Goal: Transaction & Acquisition: Download file/media

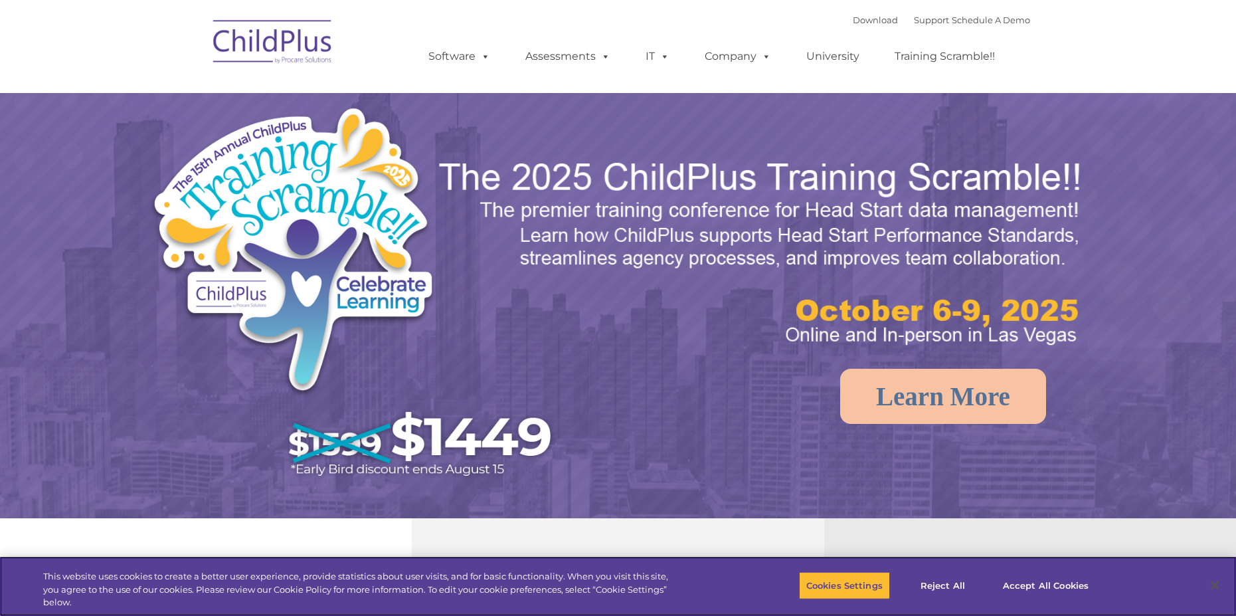
select select "MEDIUM"
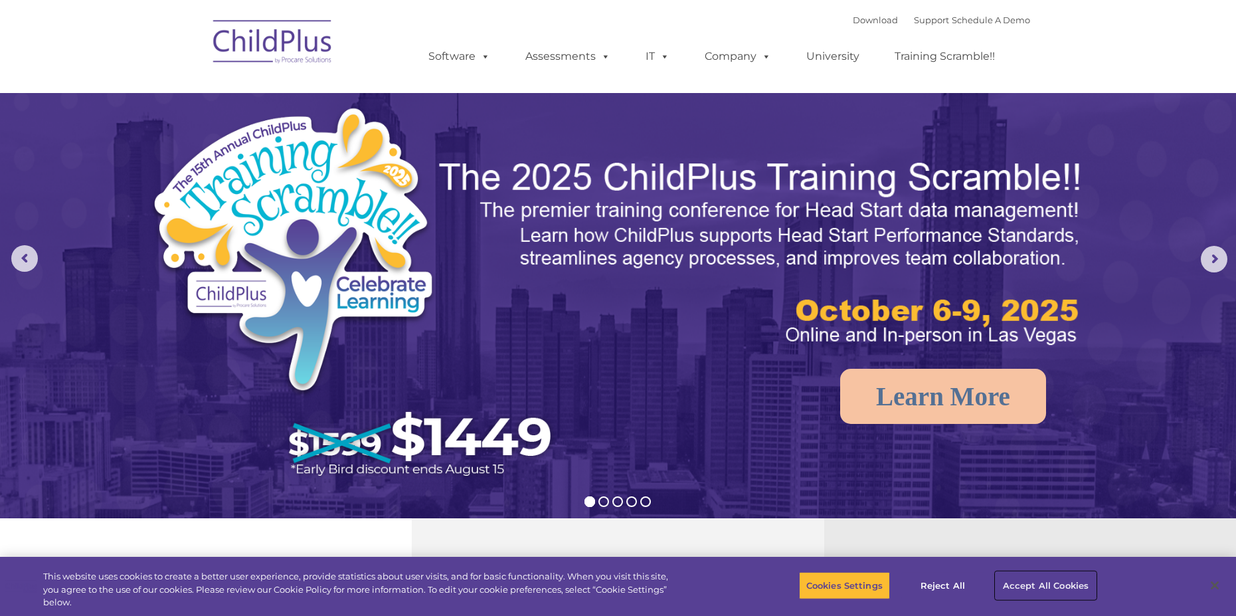
click at [1030, 582] on button "Accept All Cookies" at bounding box center [1046, 585] width 100 height 28
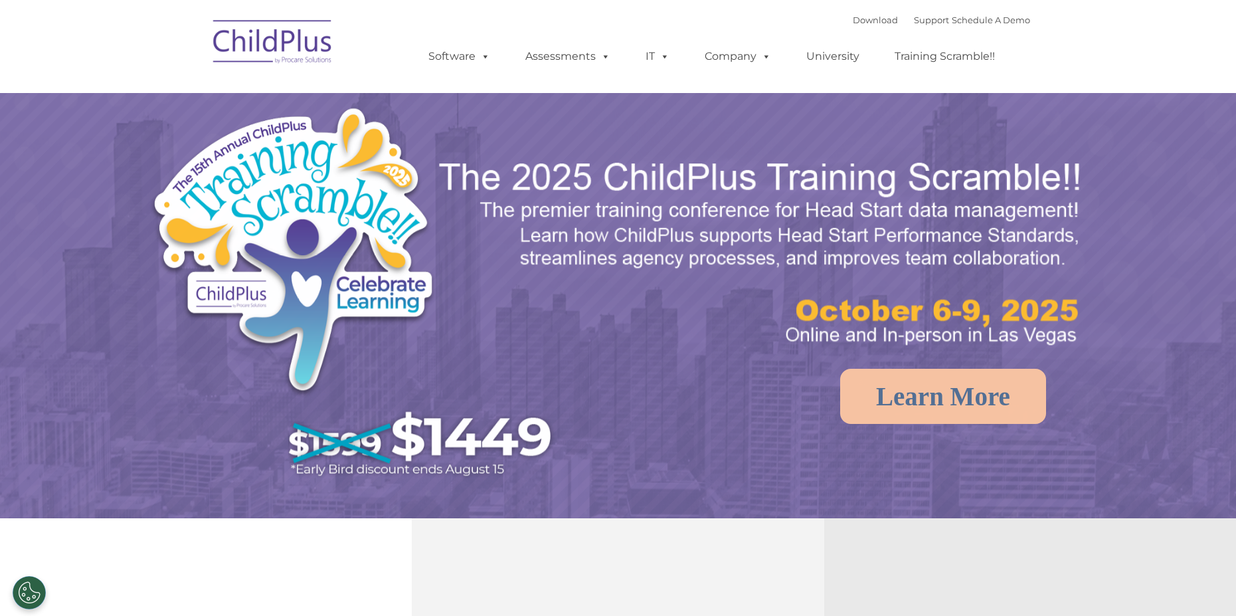
select select "MEDIUM"
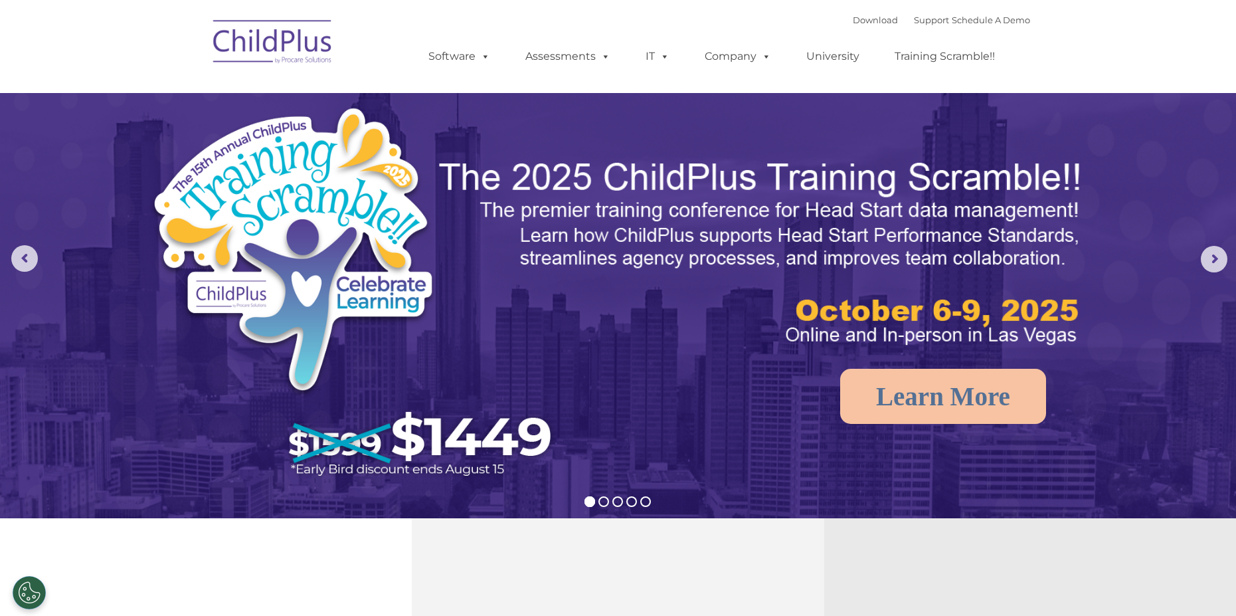
drag, startPoint x: 1244, startPoint y: 1, endPoint x: 630, endPoint y: 21, distance: 614.2
click at [630, 21] on div "Download Support | Schedule A Demo  MENU MENU Software ChildPlus: The original…" at bounding box center [716, 46] width 628 height 73
click at [855, 19] on link "Download" at bounding box center [875, 20] width 45 height 11
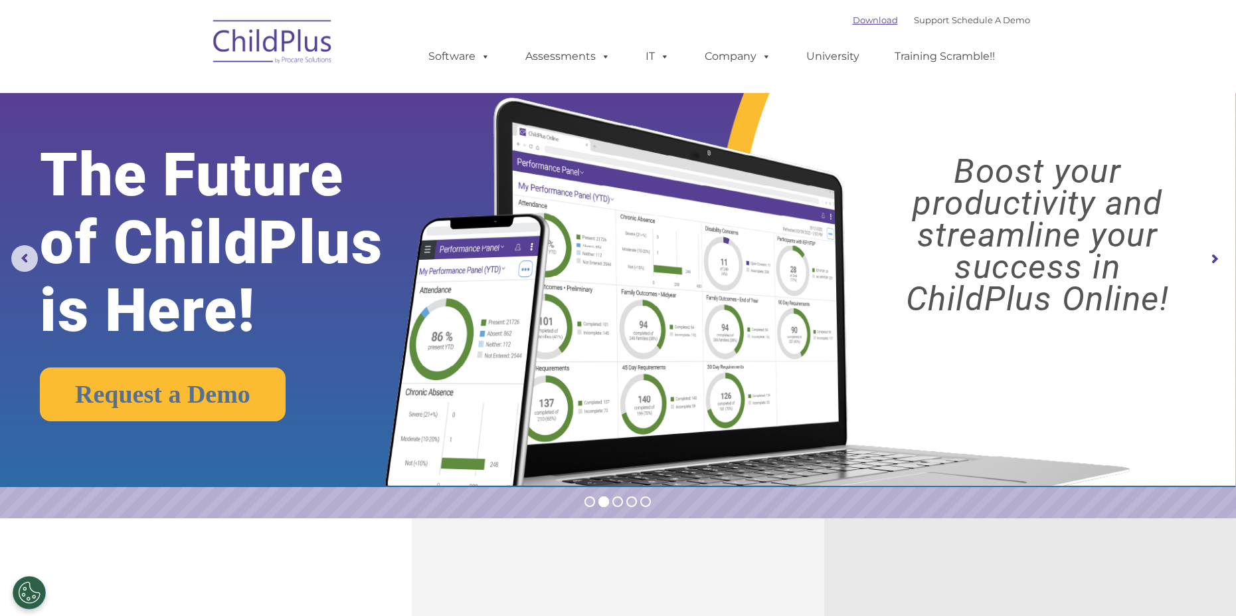
click at [855, 21] on link "Download" at bounding box center [875, 20] width 45 height 11
